Goal: Navigation & Orientation: Find specific page/section

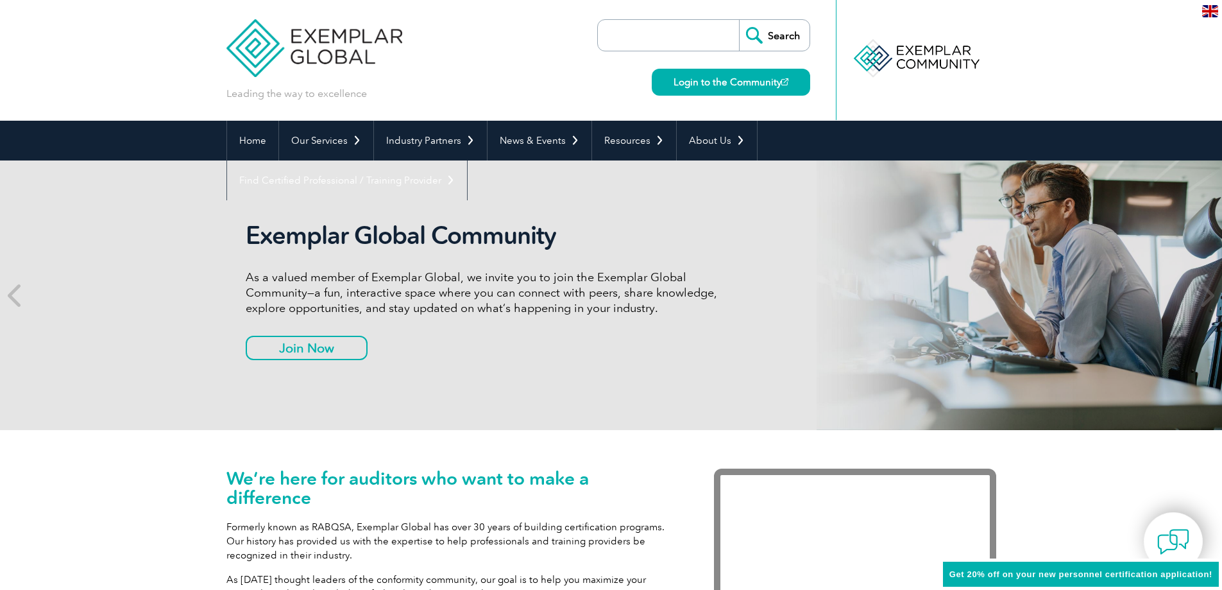
click at [1211, 10] on img at bounding box center [1210, 11] width 16 height 12
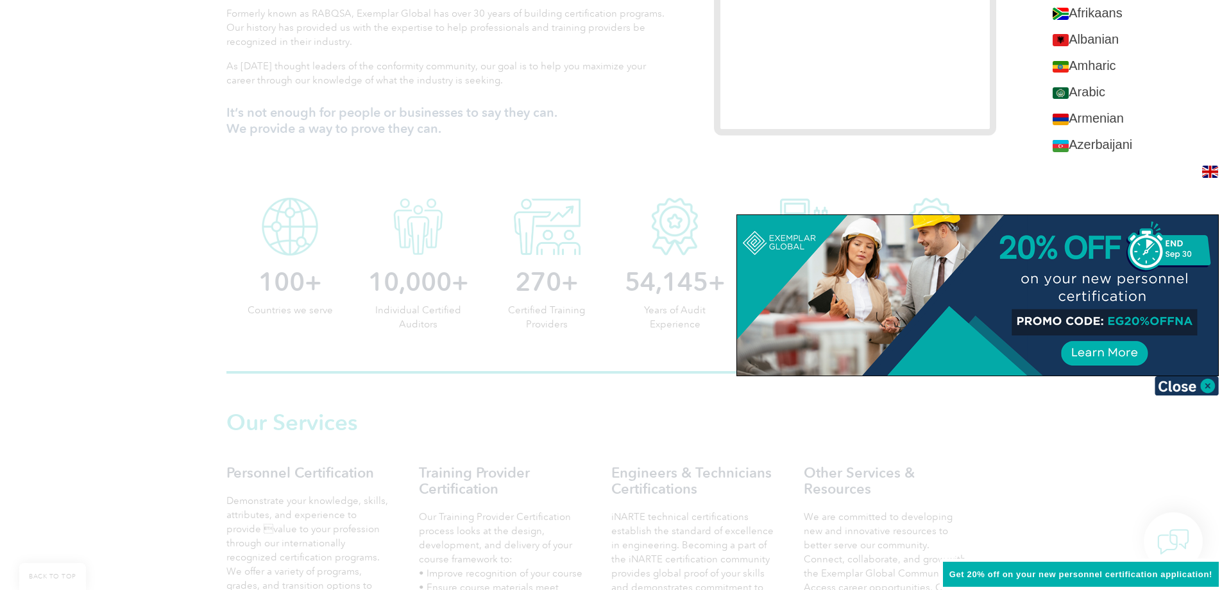
click at [1029, 148] on div at bounding box center [611, 295] width 1222 height 590
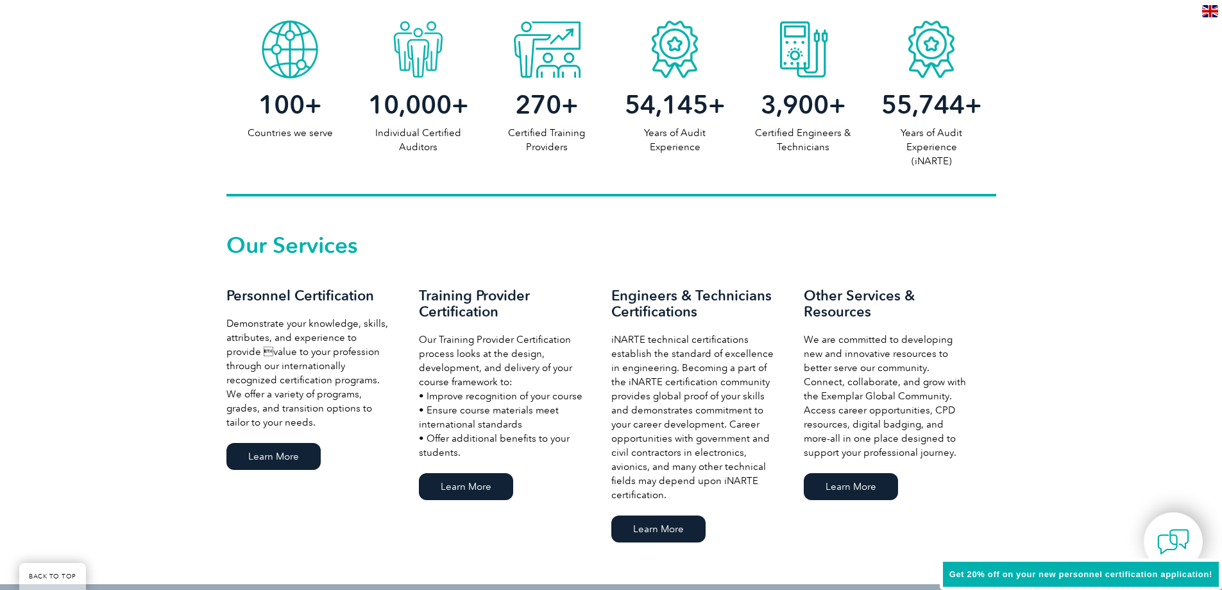
scroll to position [706, 0]
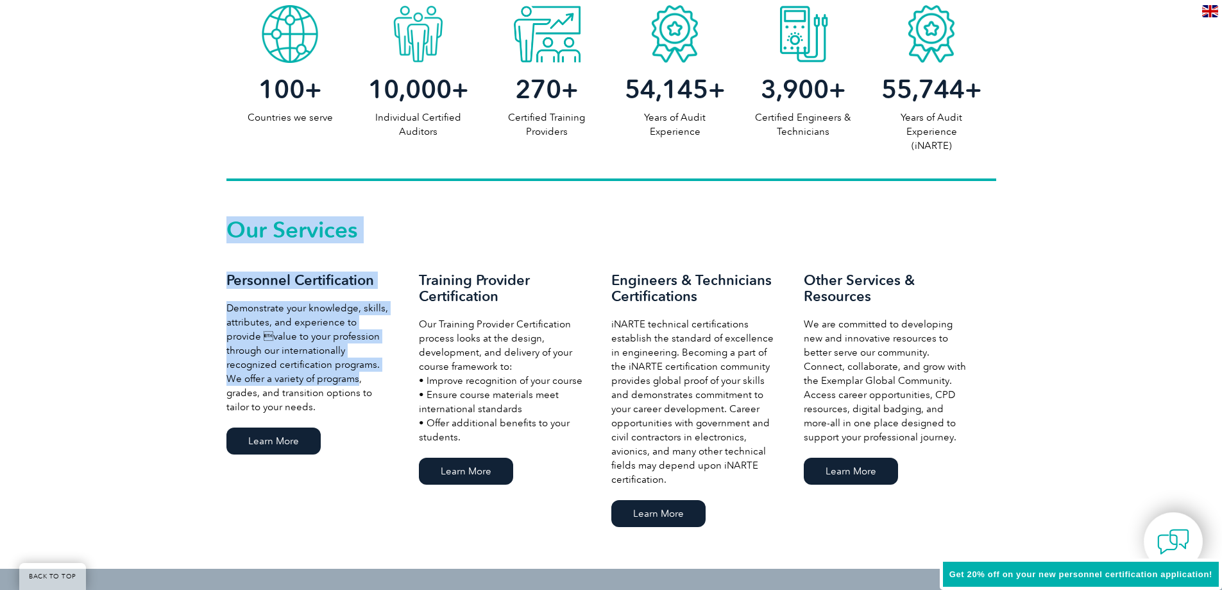
drag, startPoint x: 221, startPoint y: 269, endPoint x: 352, endPoint y: 375, distance: 168.3
click at [352, 375] on div "Our Services Personnel Certification Demonstrate your knowledge, skills, attrib…" at bounding box center [611, 375] width 1222 height 388
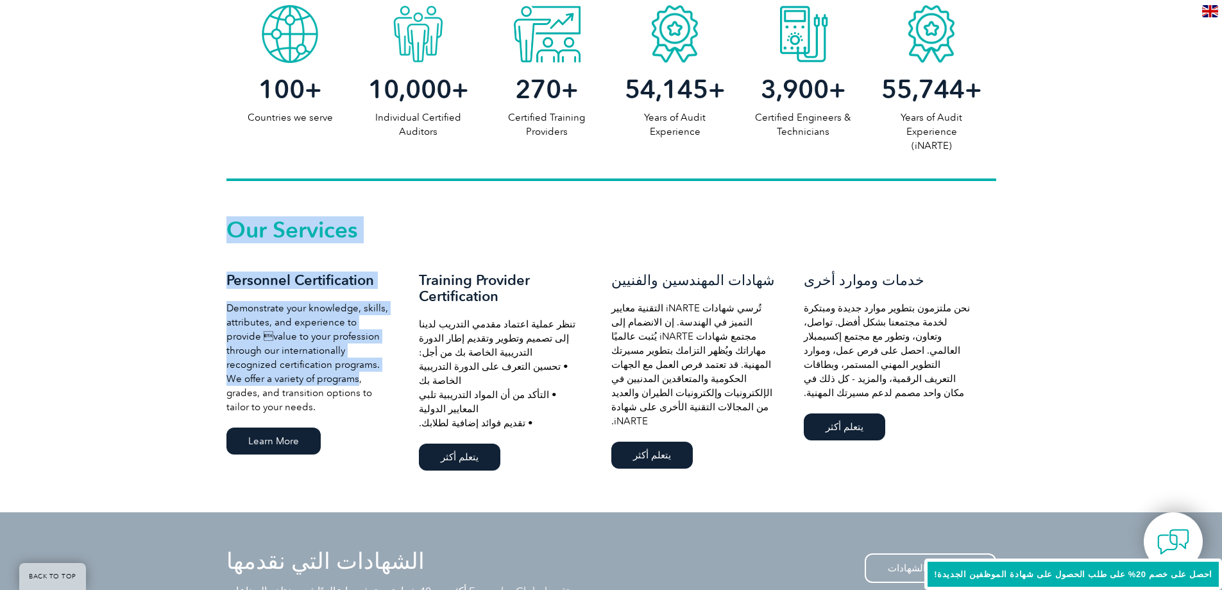
scroll to position [699, 0]
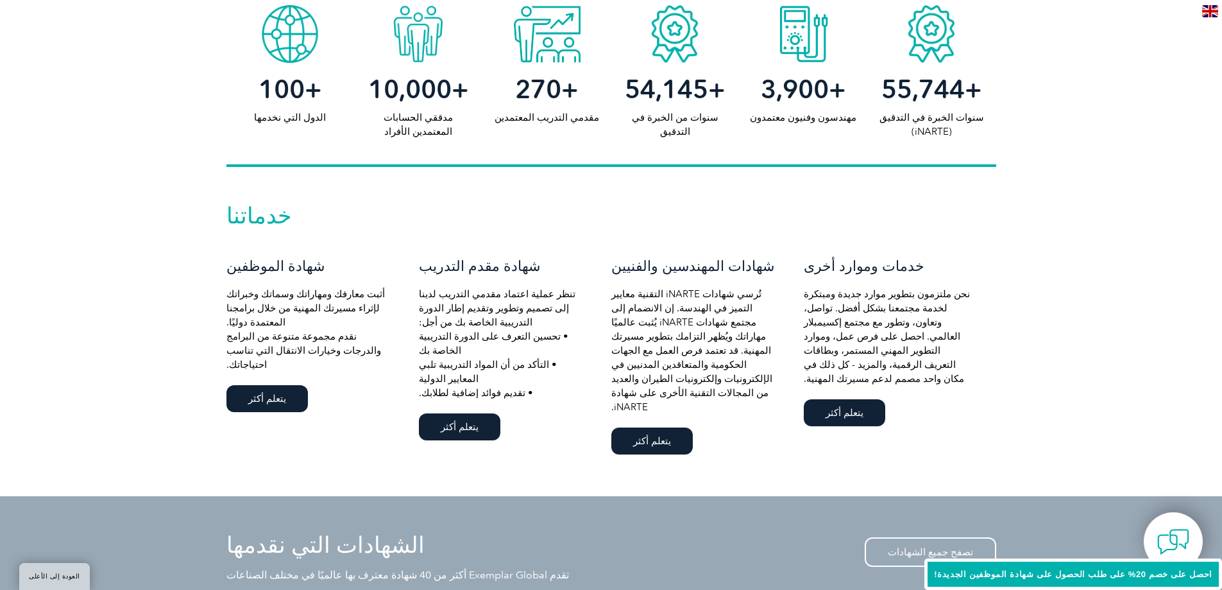
click at [307, 117] on font "الدول التي نخدمها" at bounding box center [290, 118] width 72 height 12
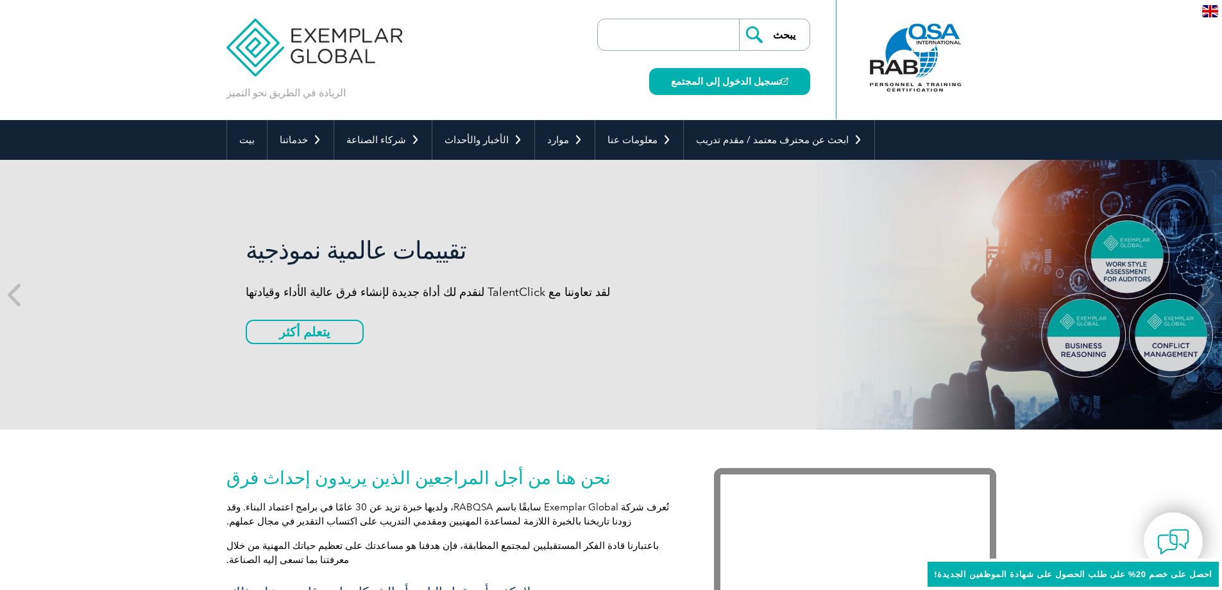
scroll to position [0, 0]
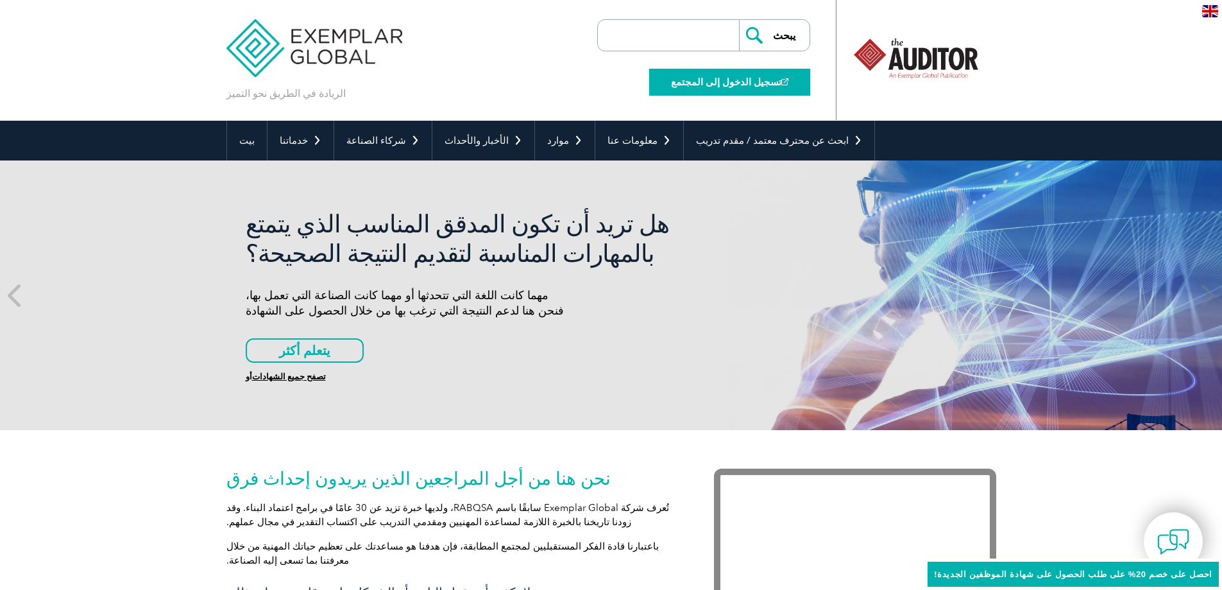
click at [711, 75] on link "تسجيل الدخول إلى المجتمع" at bounding box center [729, 82] width 161 height 27
